Goal: Transaction & Acquisition: Purchase product/service

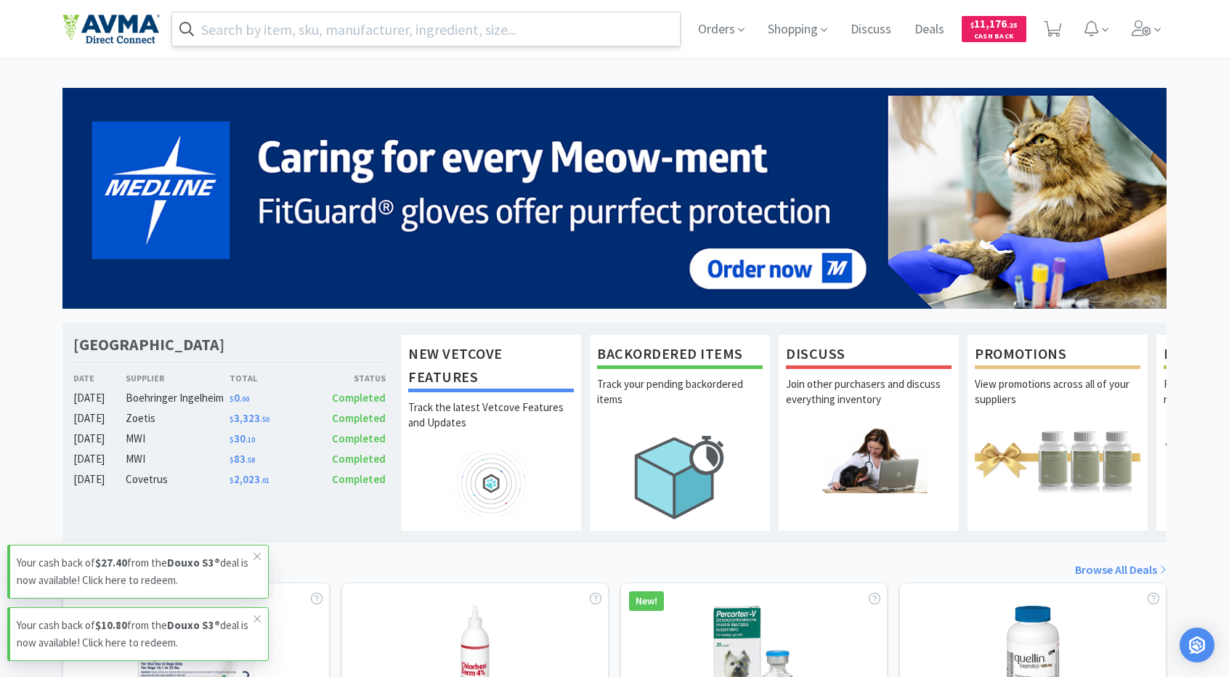
click at [612, 34] on input "text" at bounding box center [426, 28] width 508 height 33
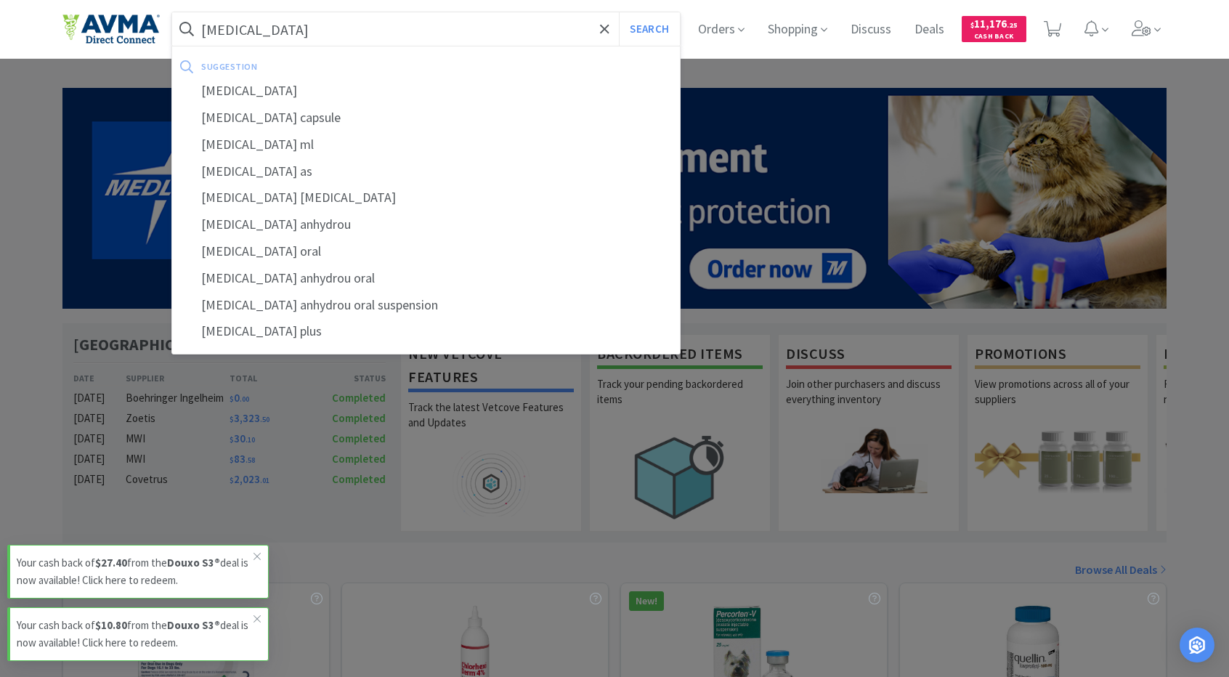
type input "[MEDICAL_DATA]"
click at [619, 12] on button "Search" at bounding box center [649, 28] width 60 height 33
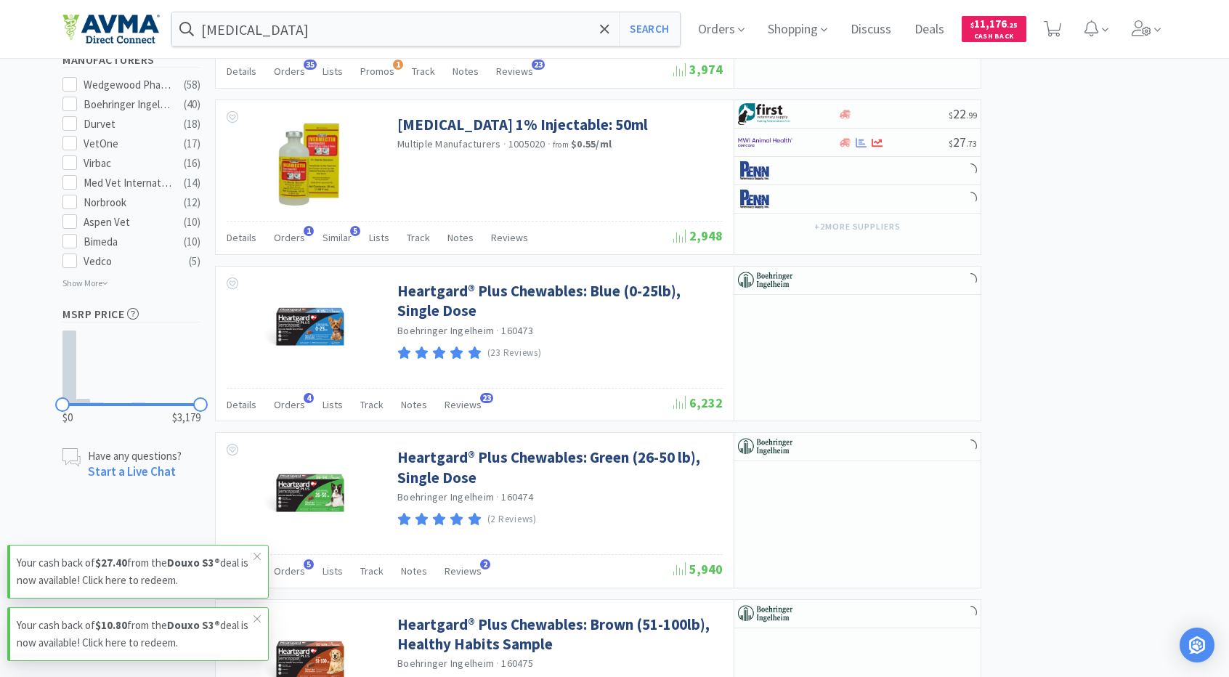
scroll to position [780, 0]
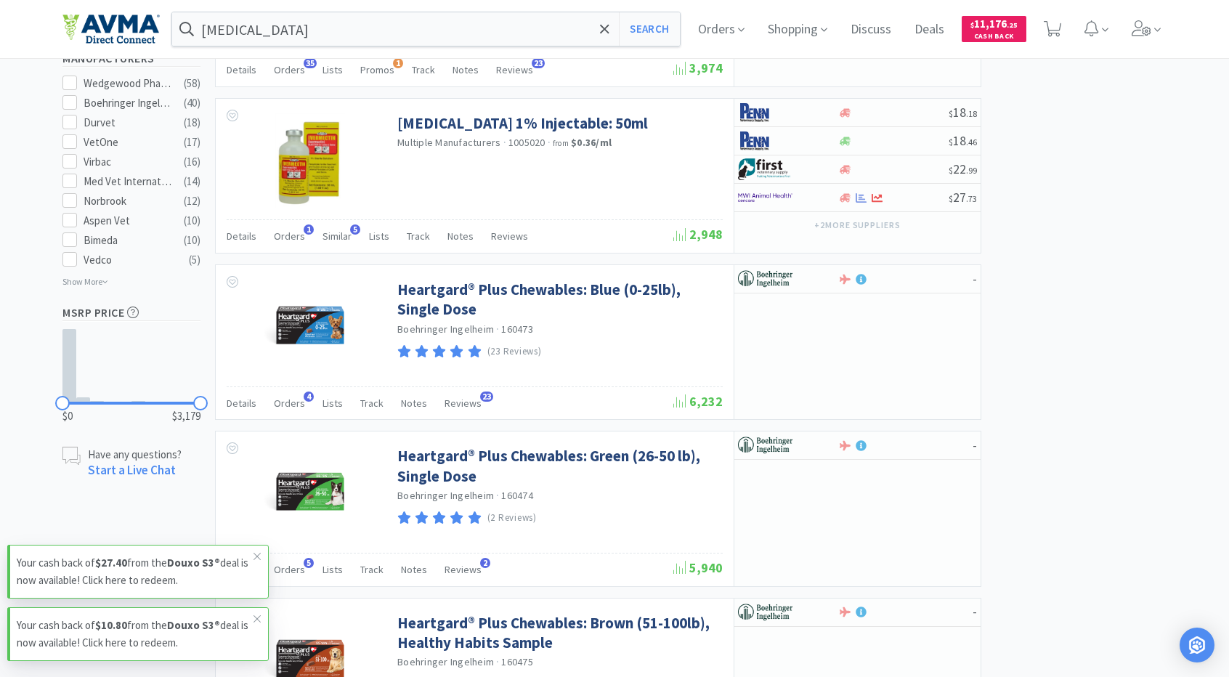
select select "1"
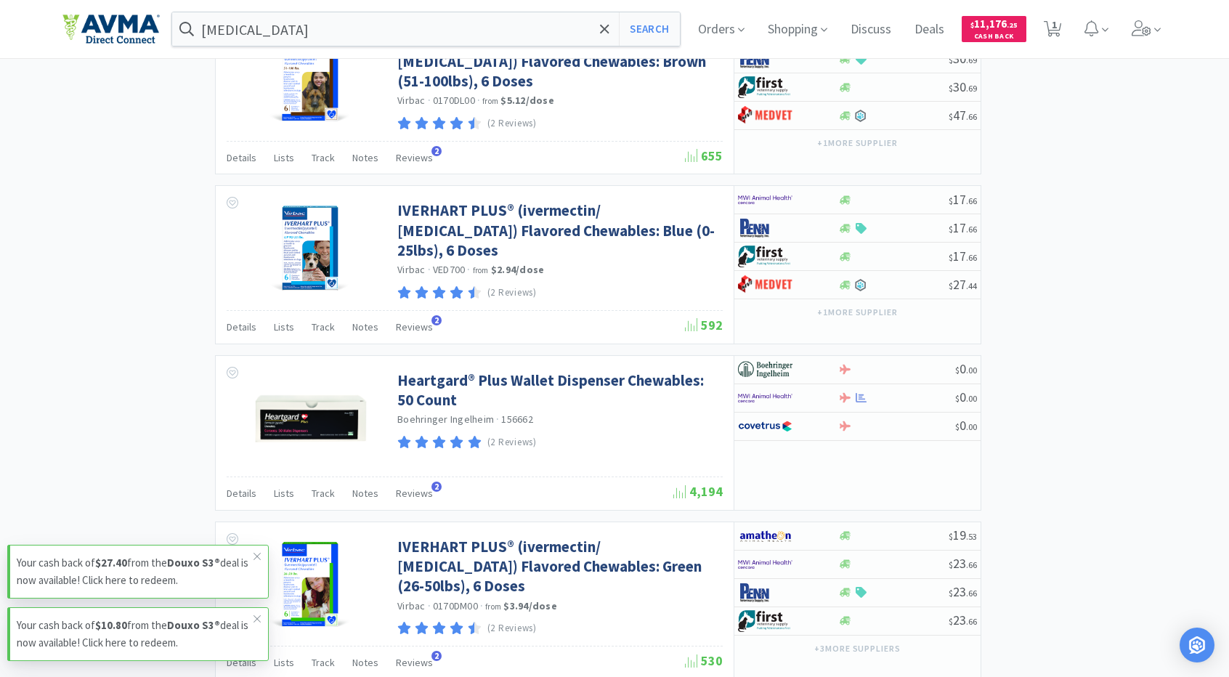
scroll to position [2193, 0]
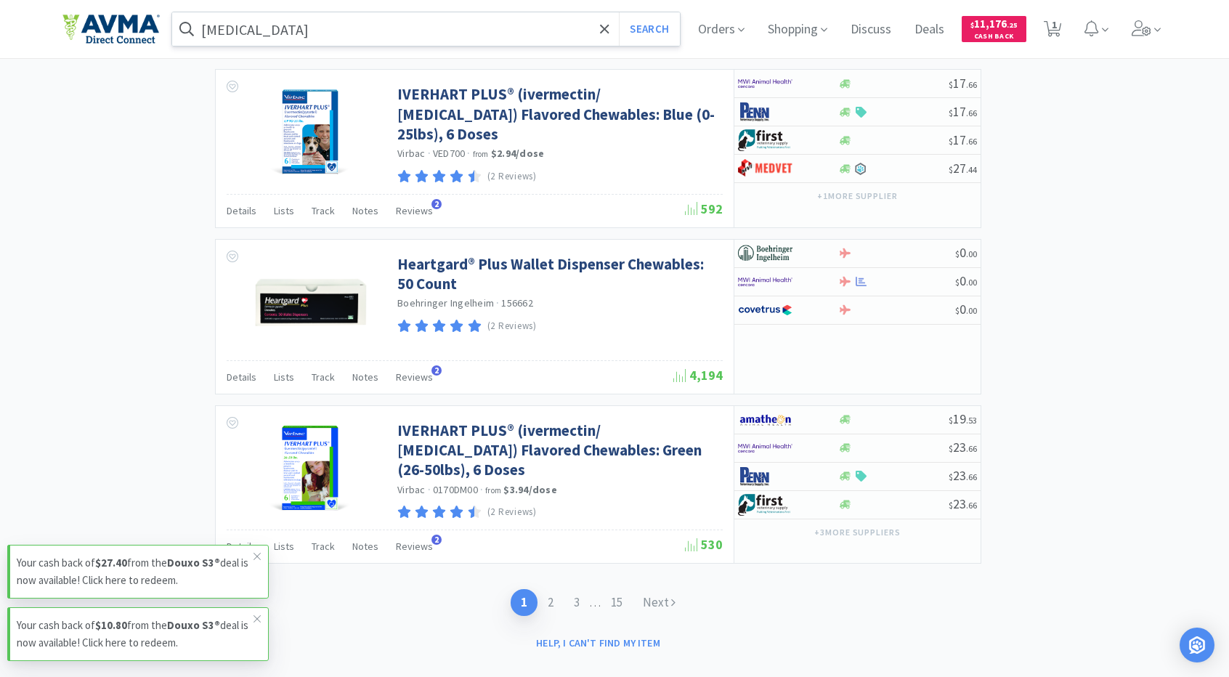
click at [486, 21] on input "[MEDICAL_DATA]" at bounding box center [426, 28] width 508 height 33
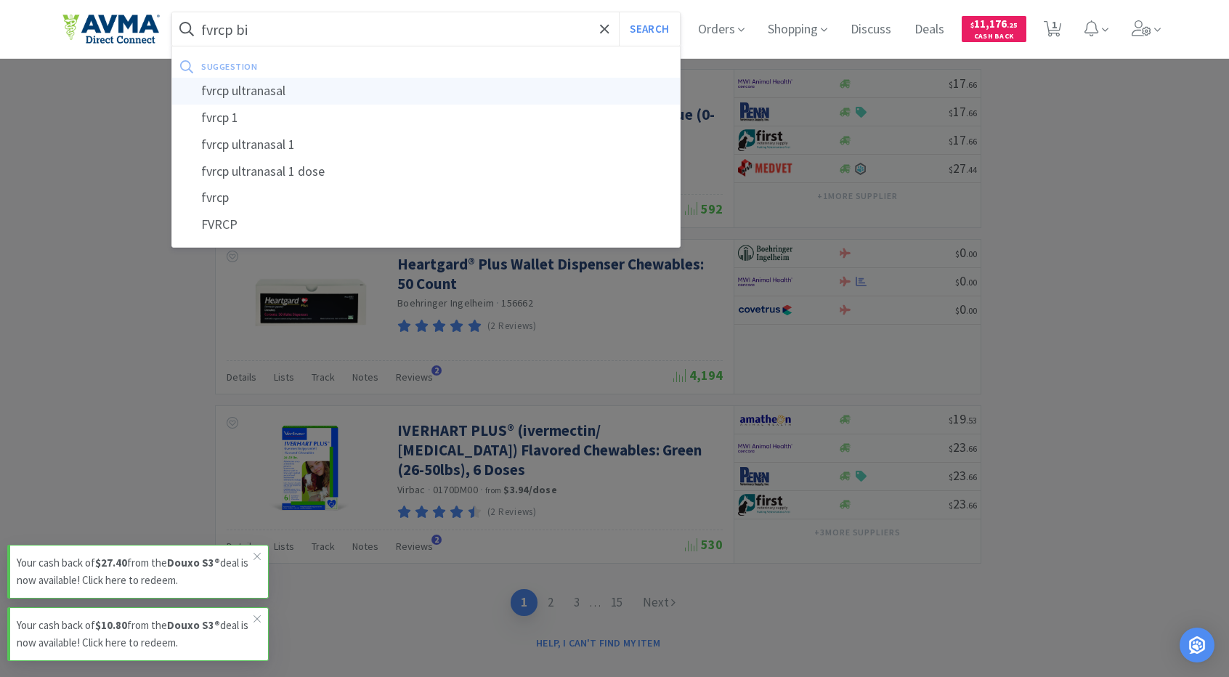
click at [619, 12] on button "Search" at bounding box center [649, 28] width 60 height 33
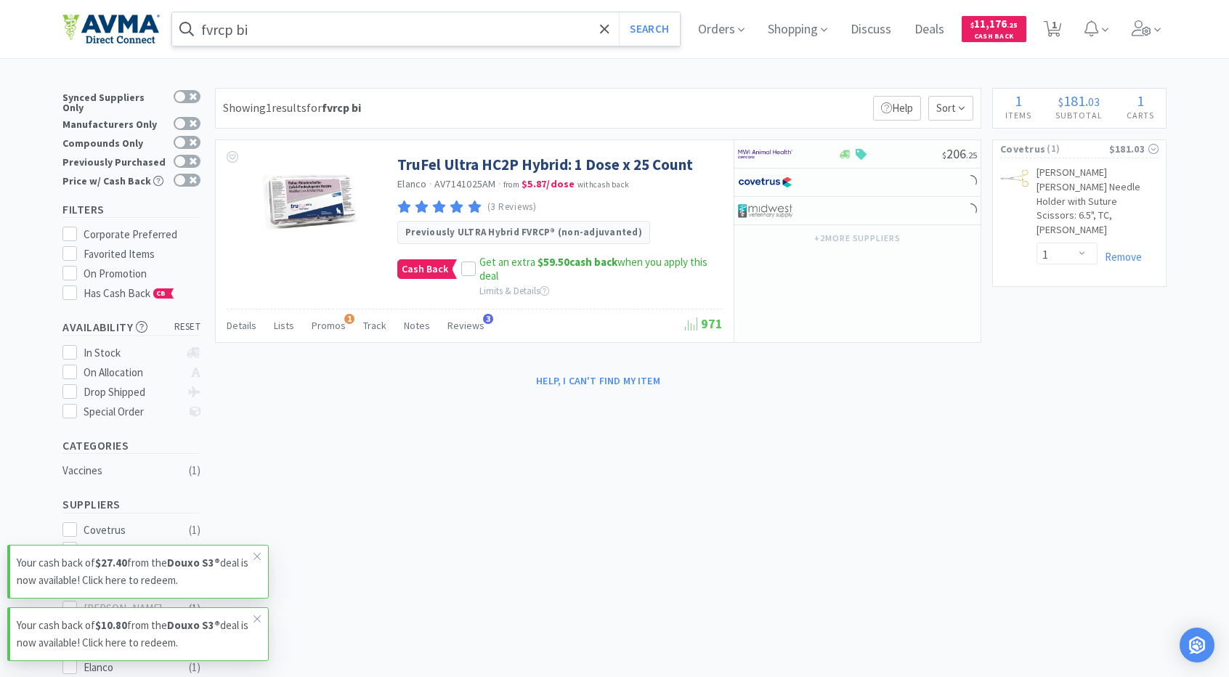
click at [345, 7] on div "fvrcp bi Search Orders Shopping Discuss Discuss Deals Deals $ 11,176 . 25 Cash …" at bounding box center [614, 29] width 1104 height 58
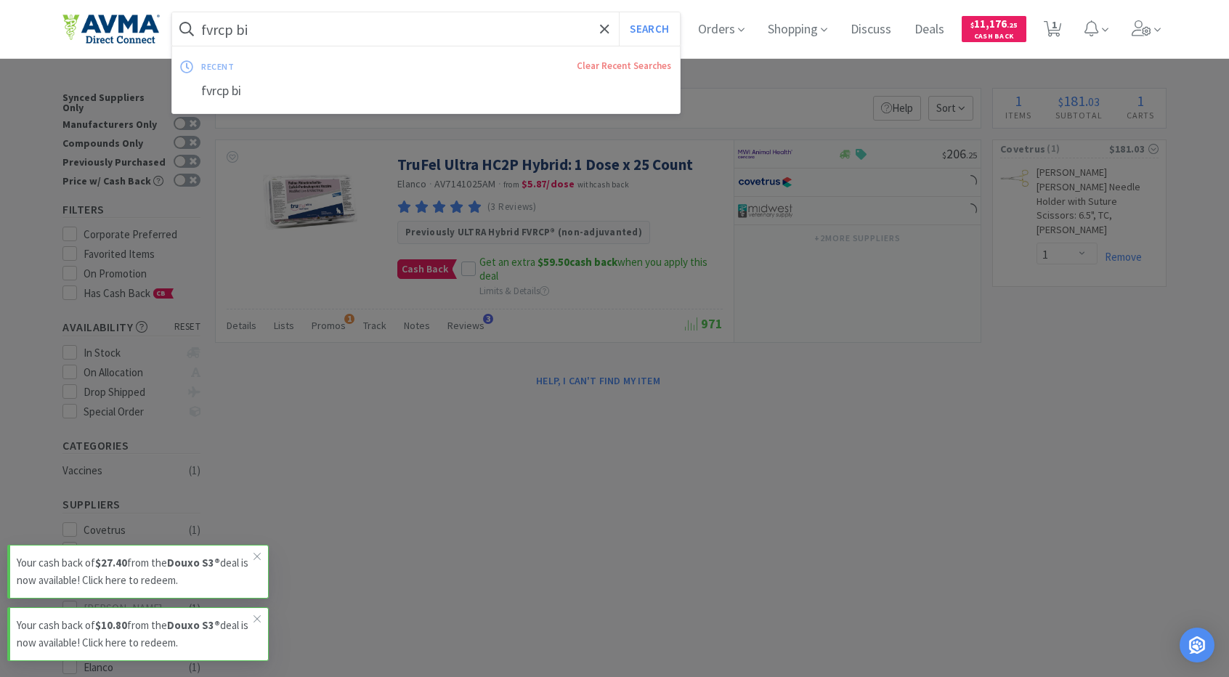
click at [328, 34] on input "fvrcp bi" at bounding box center [426, 28] width 508 height 33
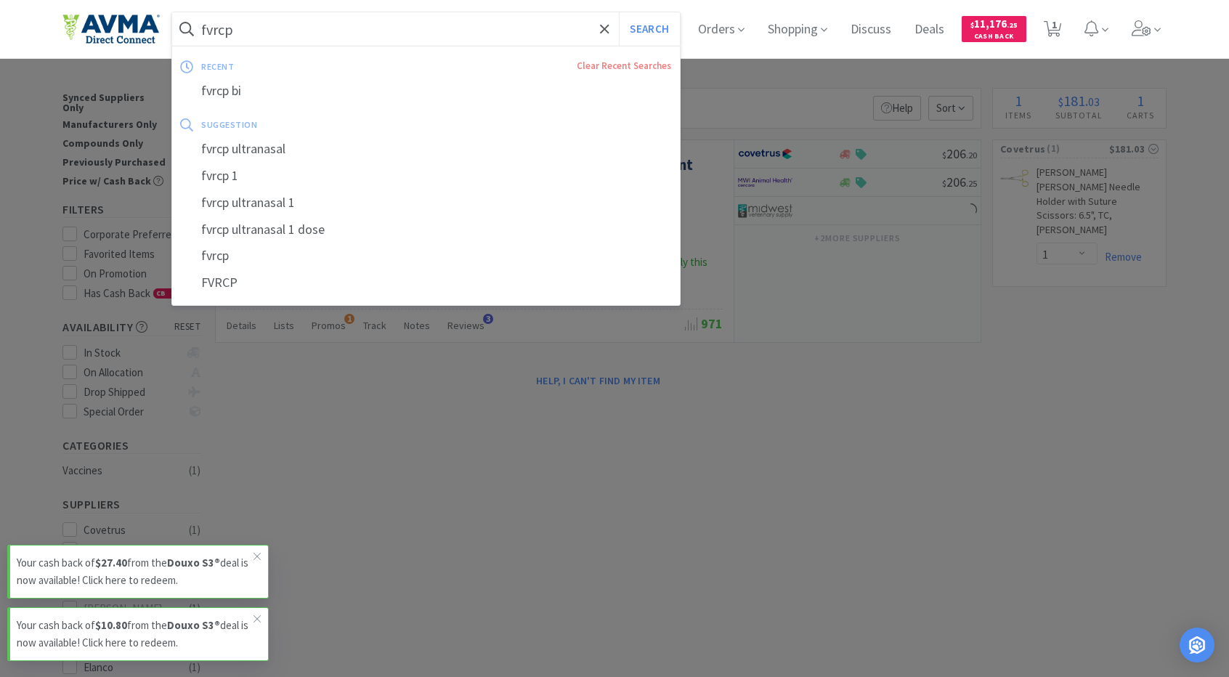
type input "fvrcp"
click at [619, 12] on button "Search" at bounding box center [649, 28] width 60 height 33
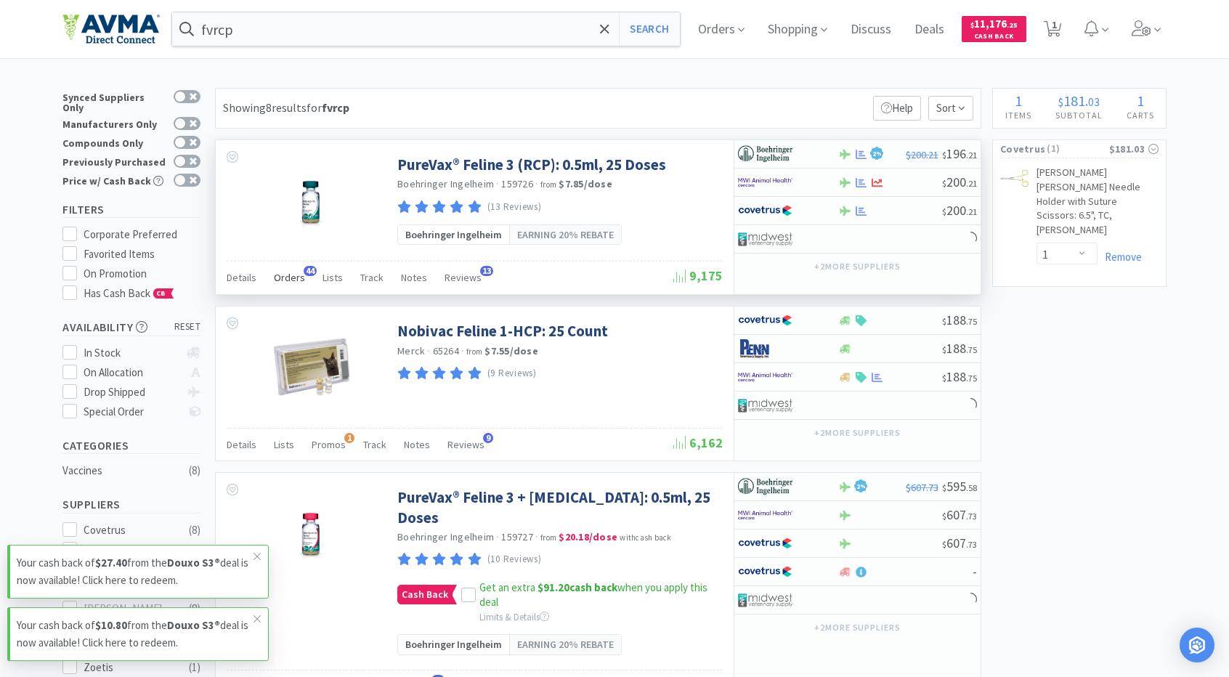
click at [278, 278] on span "Orders" at bounding box center [289, 277] width 31 height 13
